Goal: Task Accomplishment & Management: Manage account settings

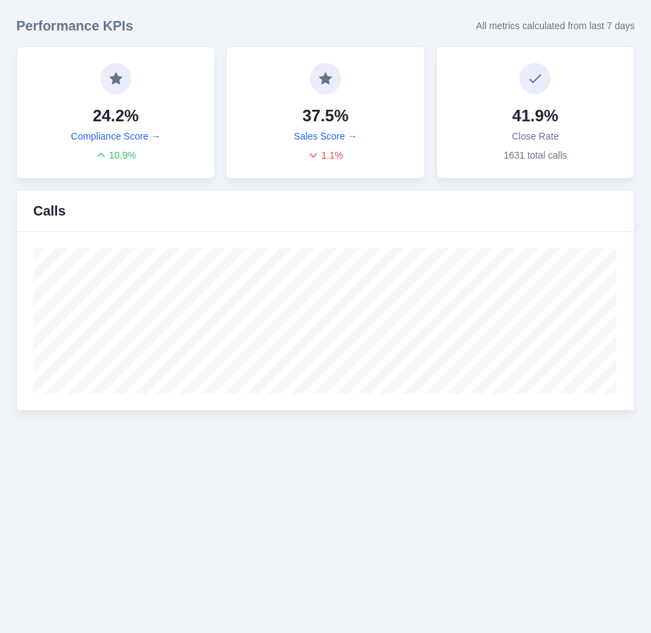
click at [168, 427] on html "Genfin Dashboard Insights Scorecards Calls Labels Reports Sales Compliance Agen…" at bounding box center [325, 213] width 651 height 427
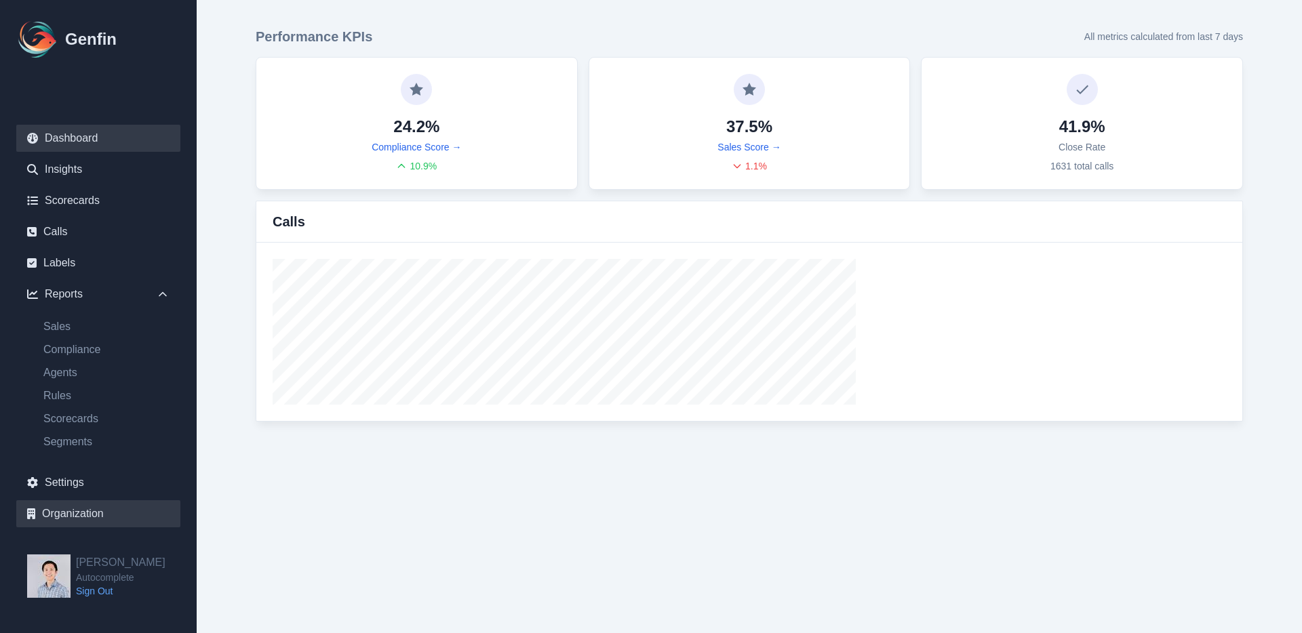
click at [54, 513] on link "Organization" at bounding box center [98, 513] width 164 height 27
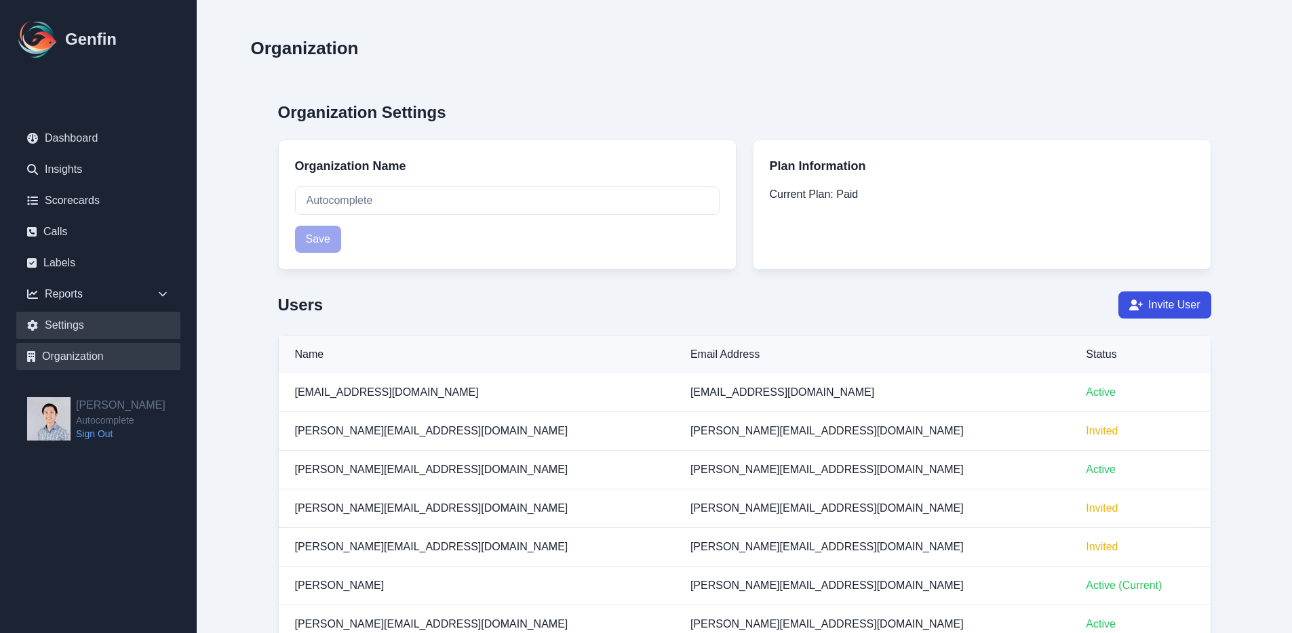
click at [83, 331] on link "Settings" at bounding box center [98, 325] width 164 height 27
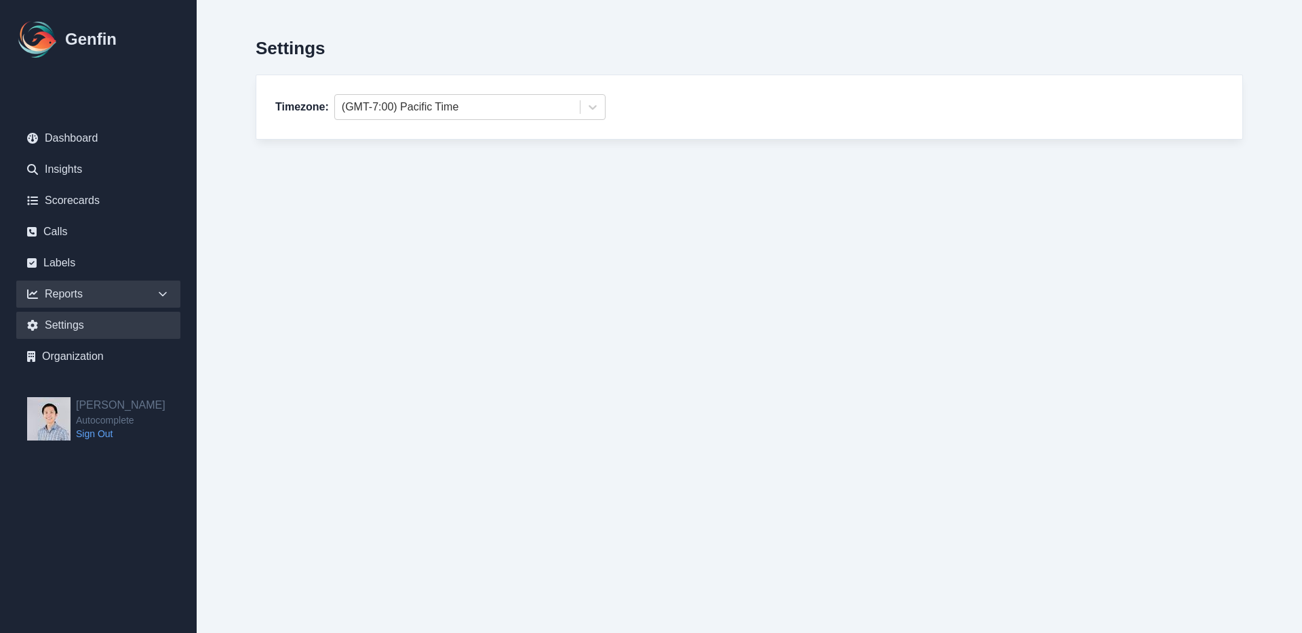
click at [88, 294] on div "Reports" at bounding box center [98, 294] width 164 height 27
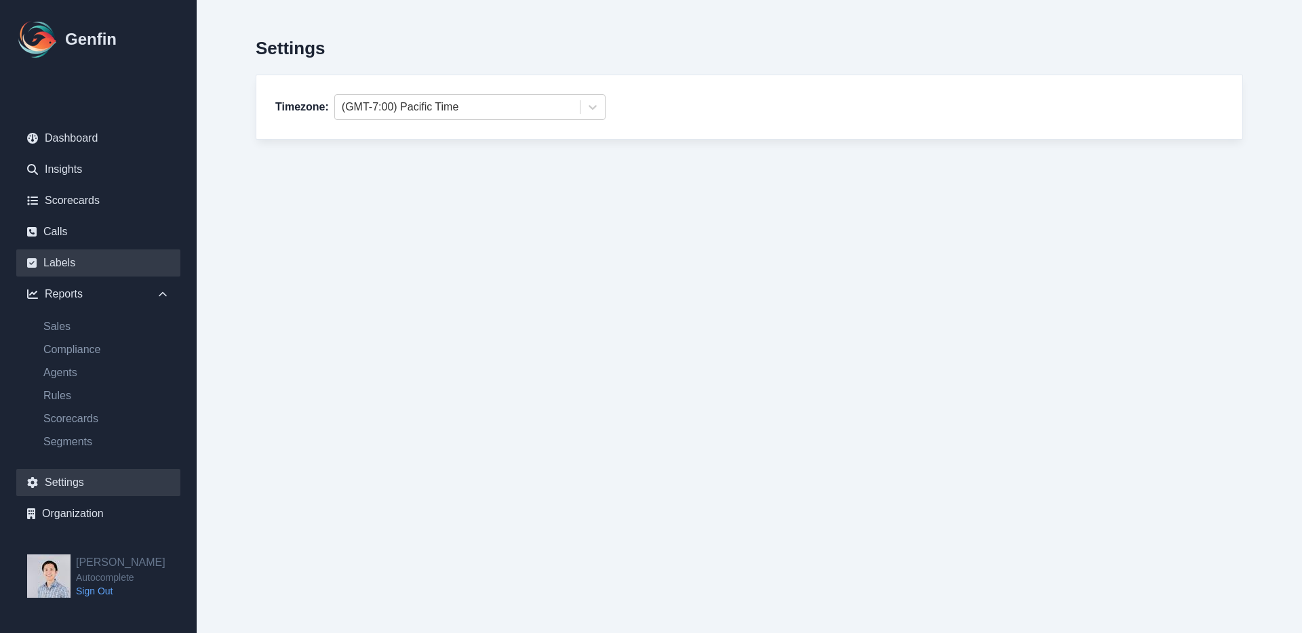
click at [83, 267] on link "Labels" at bounding box center [98, 263] width 164 height 27
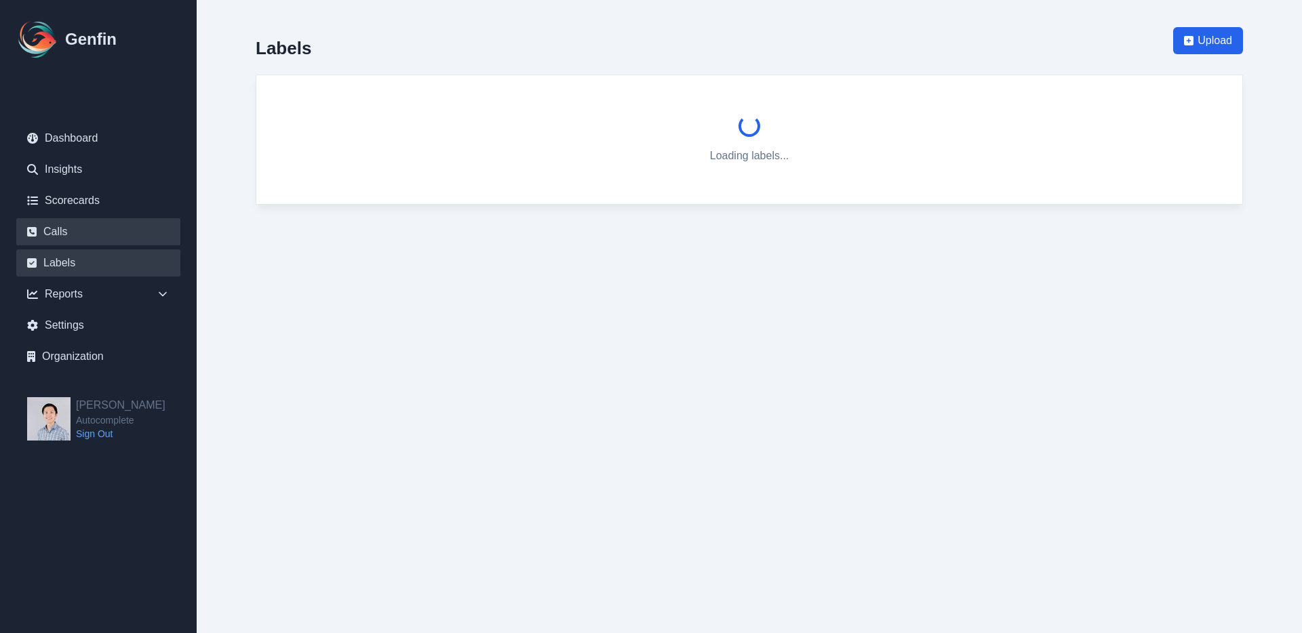
click at [78, 235] on link "Calls" at bounding box center [98, 231] width 164 height 27
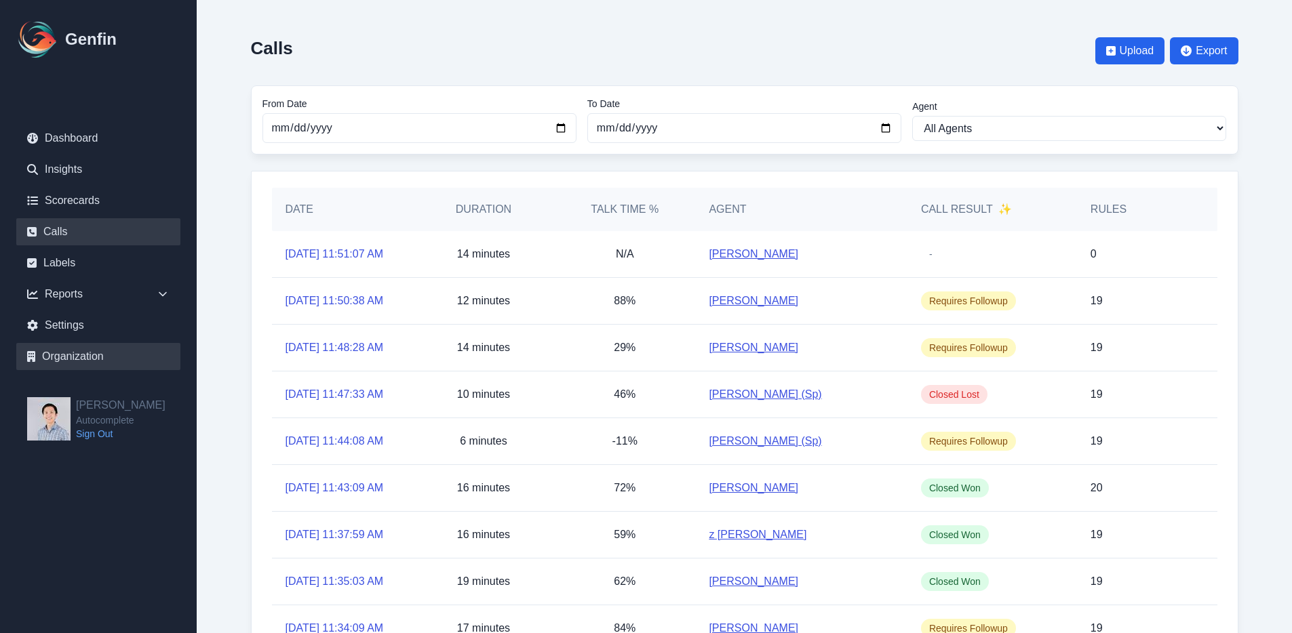
click at [90, 353] on link "Organization" at bounding box center [98, 356] width 164 height 27
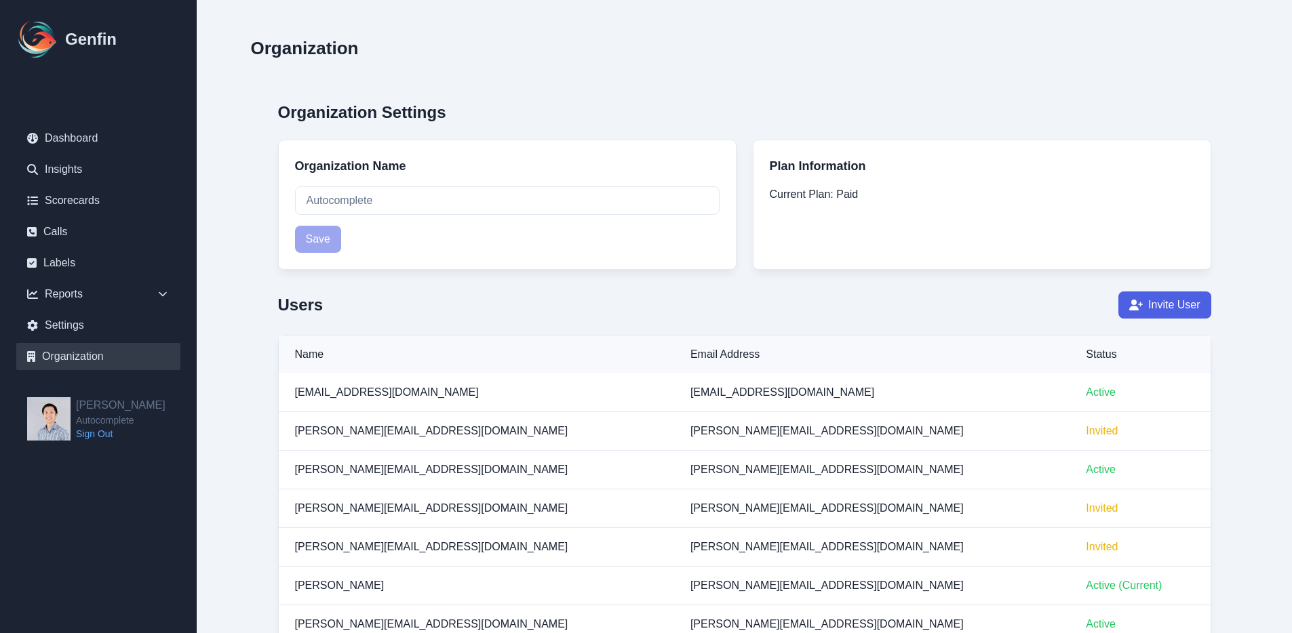
click at [1153, 313] on button "Invite User" at bounding box center [1164, 305] width 92 height 27
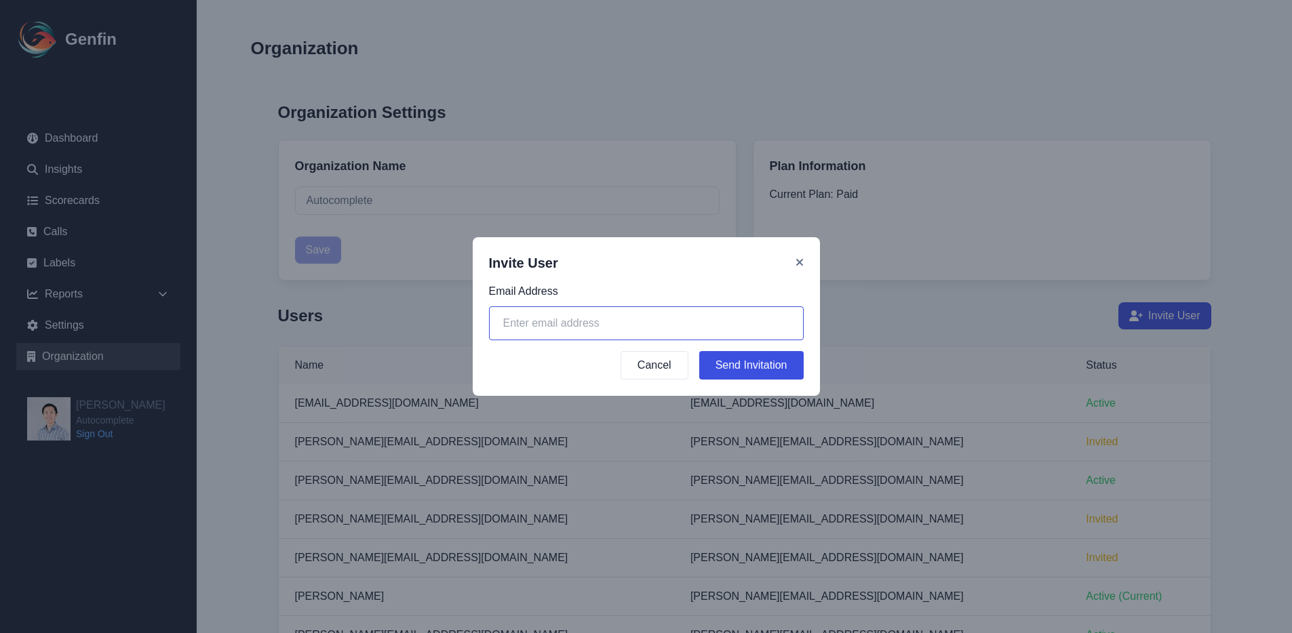
click at [692, 322] on input "email" at bounding box center [646, 323] width 315 height 34
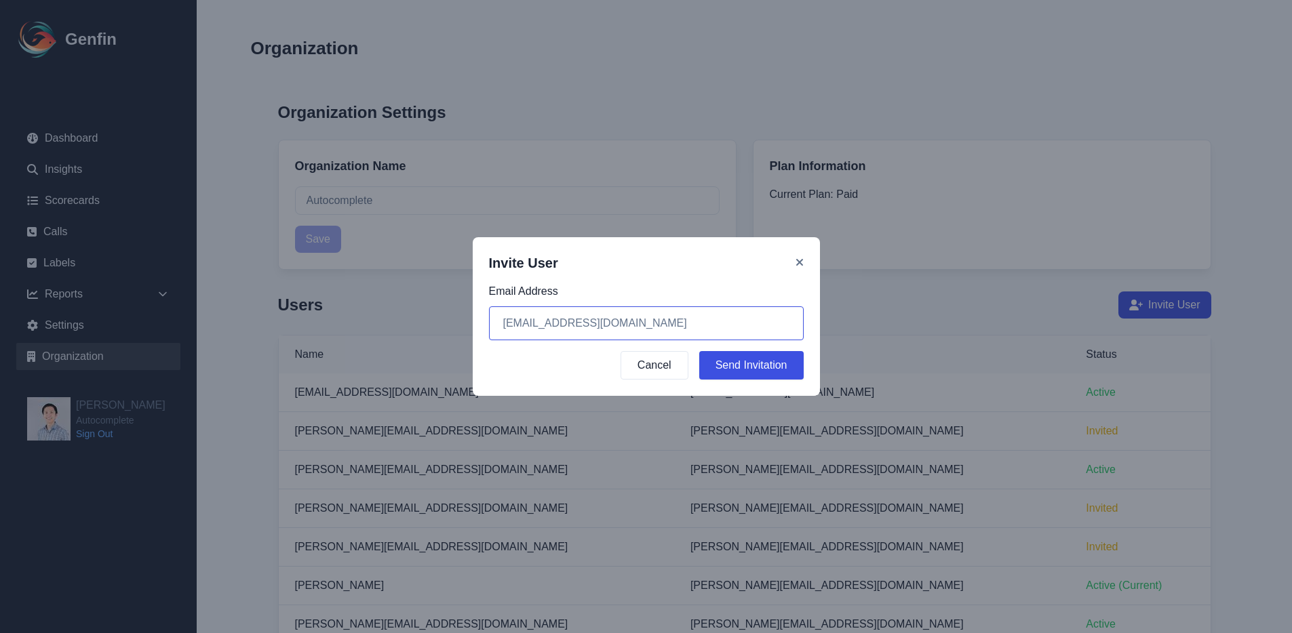
type input "[EMAIL_ADDRESS][DOMAIN_NAME]"
click at [761, 358] on button "Send Invitation" at bounding box center [751, 365] width 104 height 28
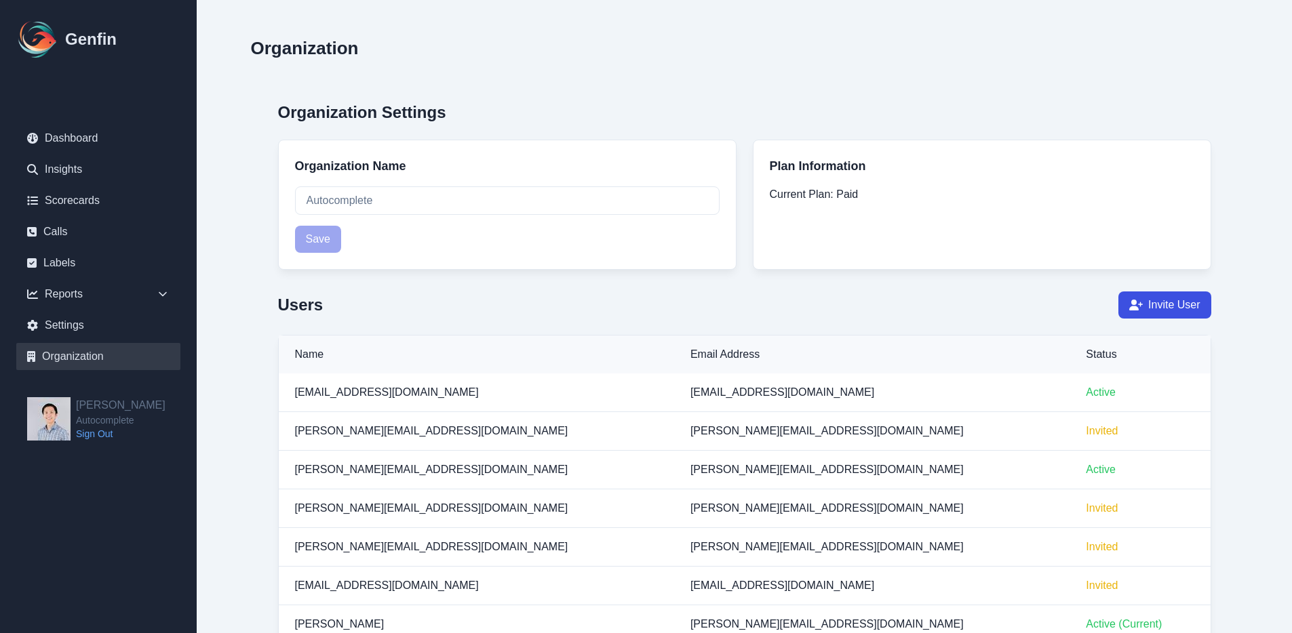
click at [631, 71] on div "Organization" at bounding box center [744, 50] width 987 height 47
